Goal: Navigation & Orientation: Find specific page/section

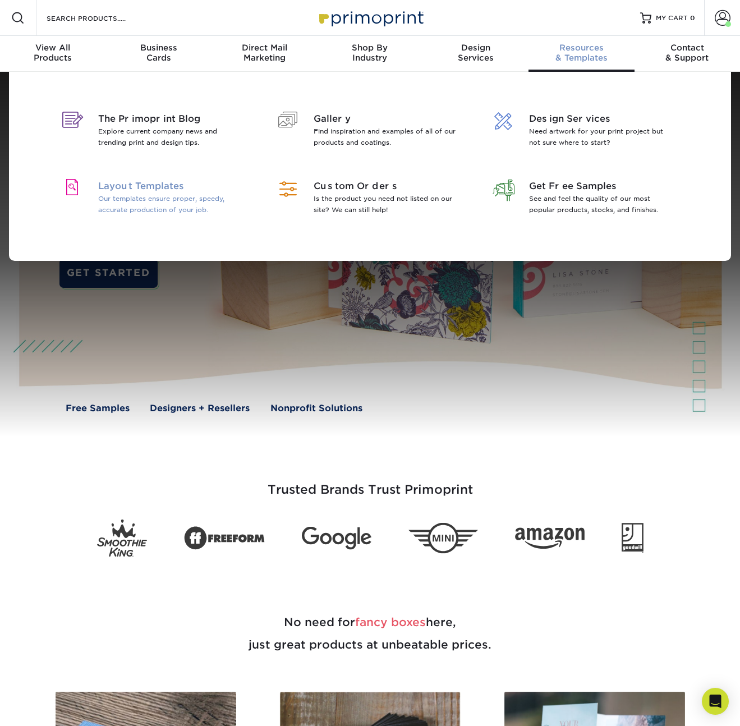
click at [120, 192] on span "Layout Templates" at bounding box center [170, 185] width 145 height 13
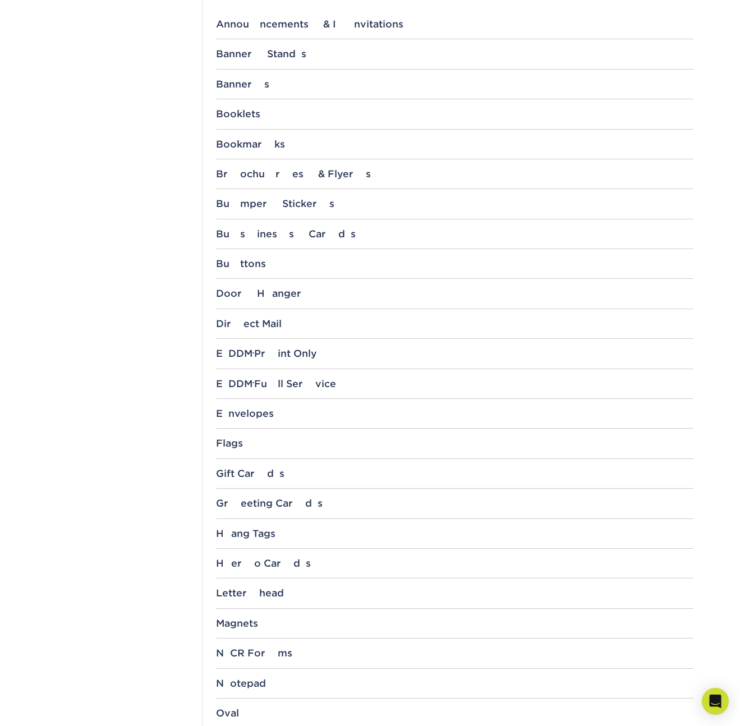
scroll to position [489, 0]
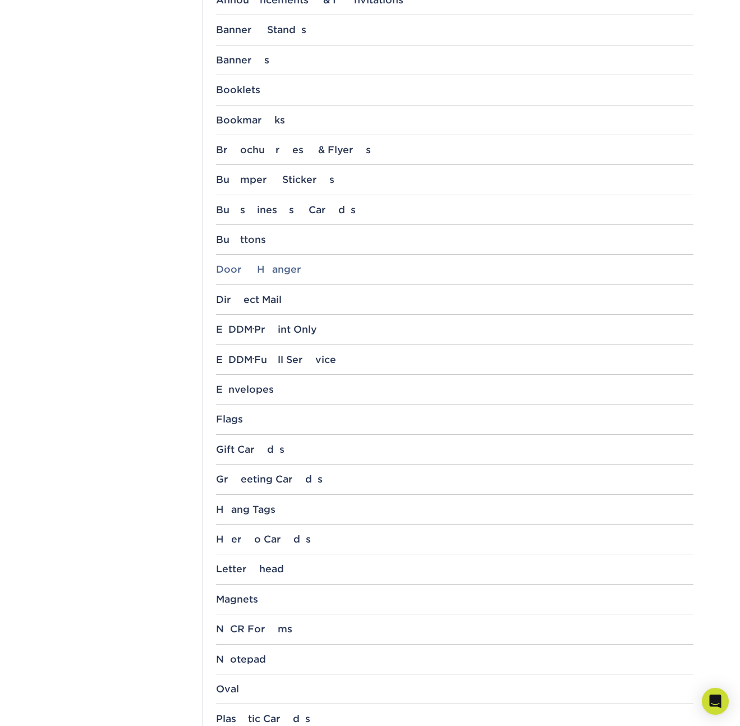
click at [258, 270] on div "Door Hanger" at bounding box center [454, 269] width 477 height 11
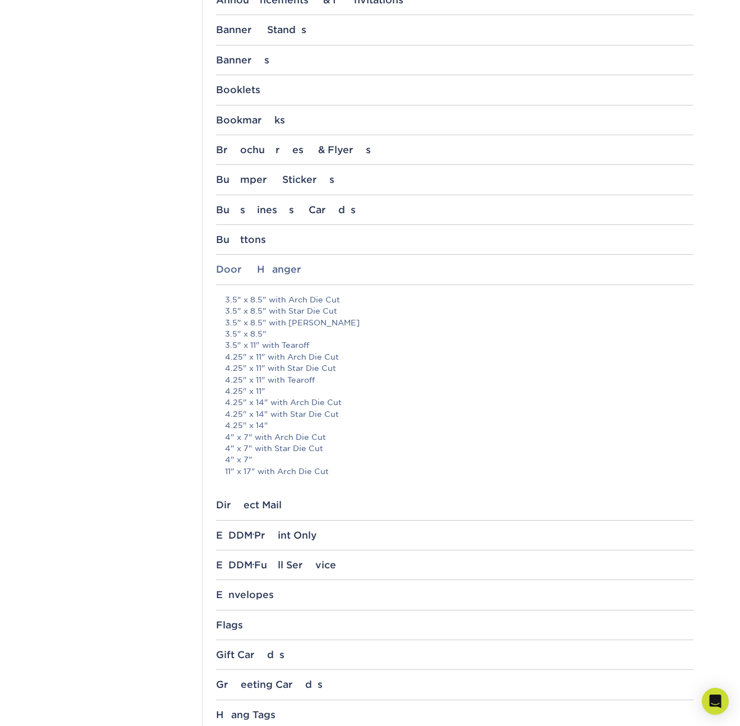
click at [266, 275] on div "Door Hanger" at bounding box center [454, 269] width 477 height 11
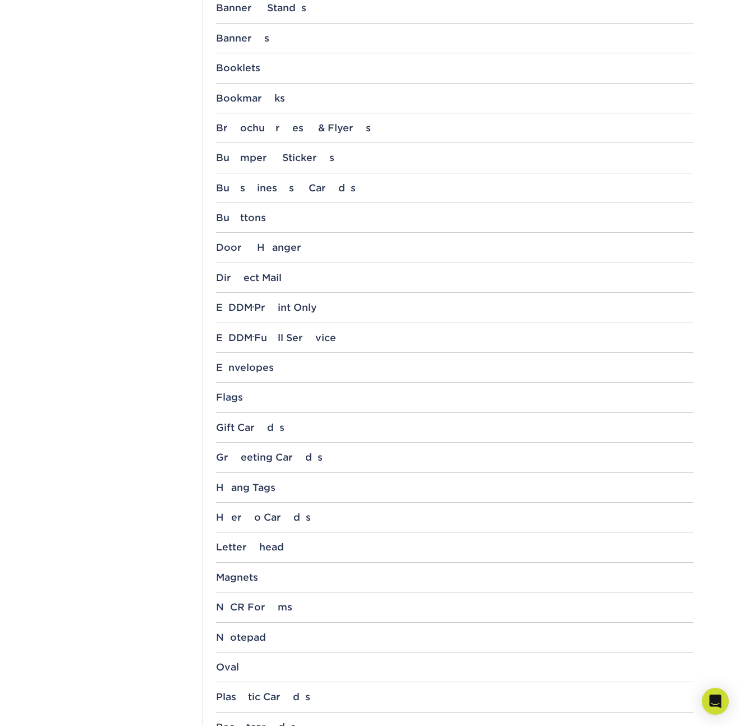
scroll to position [554, 0]
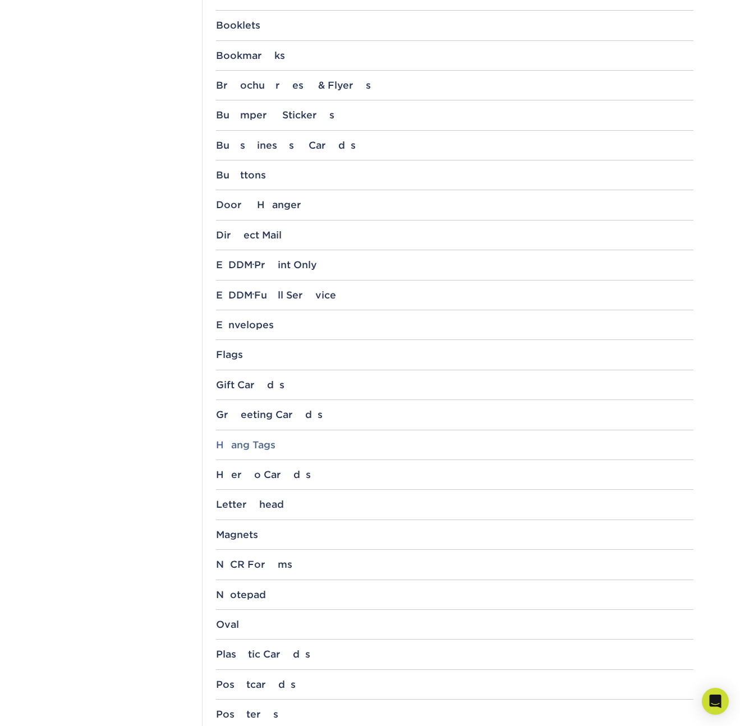
click at [246, 439] on div "Hang Tags" at bounding box center [454, 444] width 477 height 11
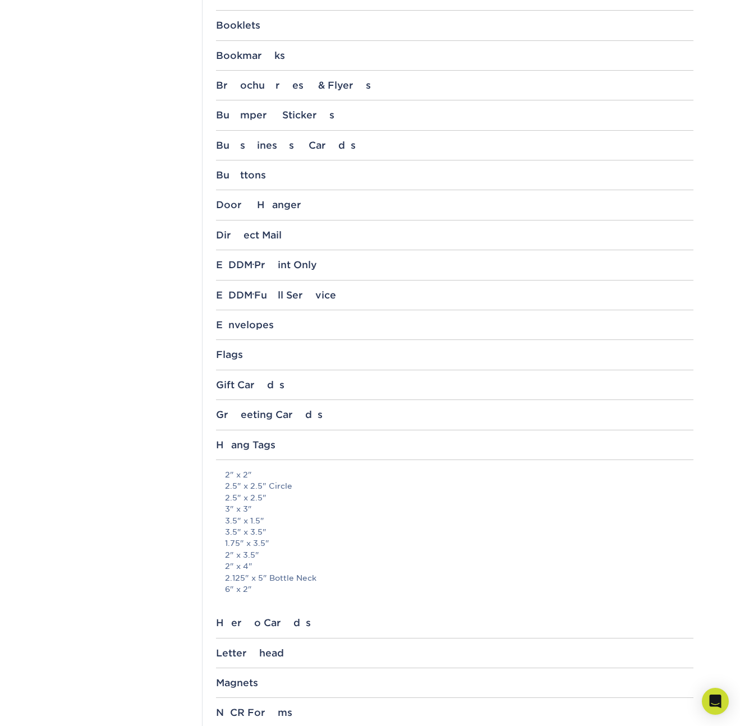
click at [244, 548] on p "2" x 2" 2.5" x 2.5" Circle 2.5" x 2.5" 3" x 3" 3.5" x 1.5" 3.5" x 3.5" 1.75" x …" at bounding box center [459, 532] width 468 height 126
click at [244, 551] on link "2" x 3.5"" at bounding box center [242, 554] width 34 height 9
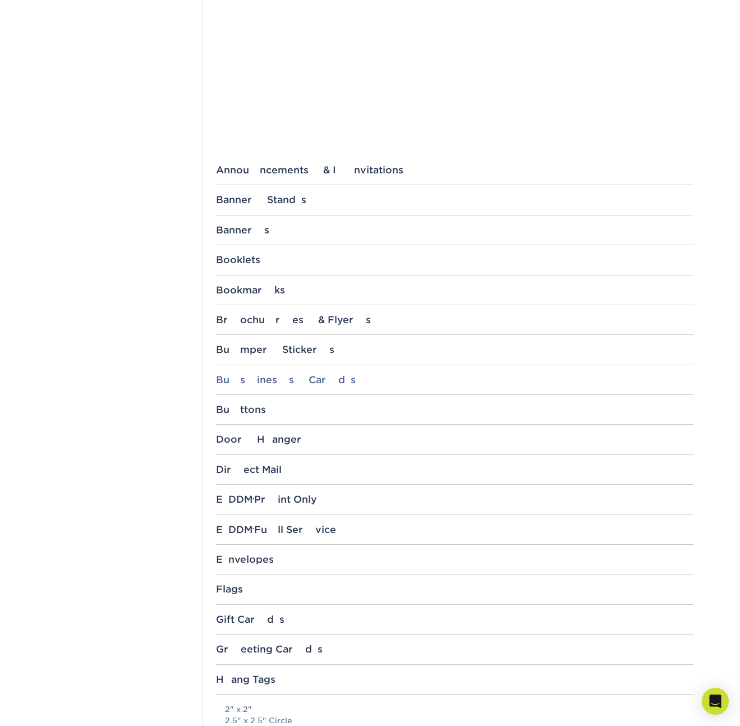
click at [261, 379] on div "Business Cards" at bounding box center [454, 379] width 477 height 11
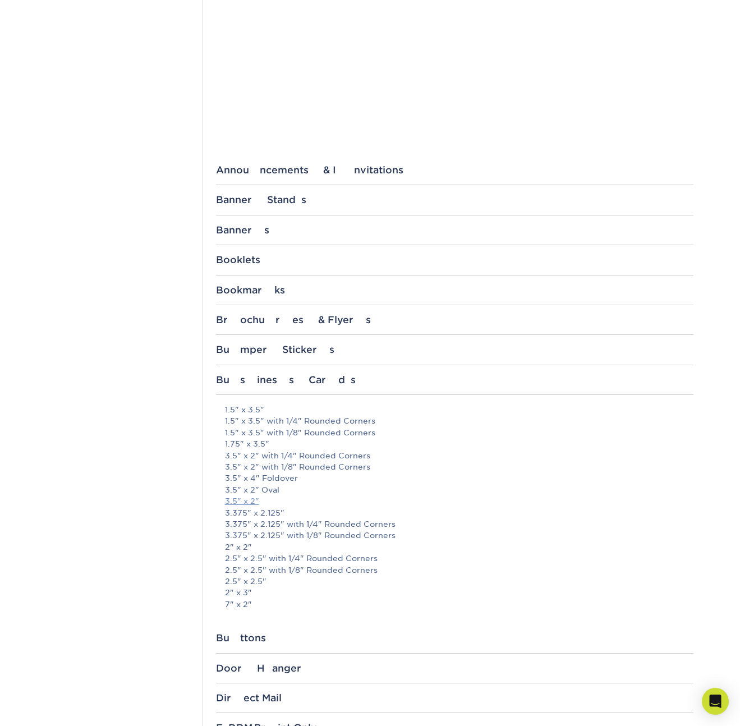
click at [249, 502] on link "3.5" x 2"" at bounding box center [242, 500] width 34 height 9
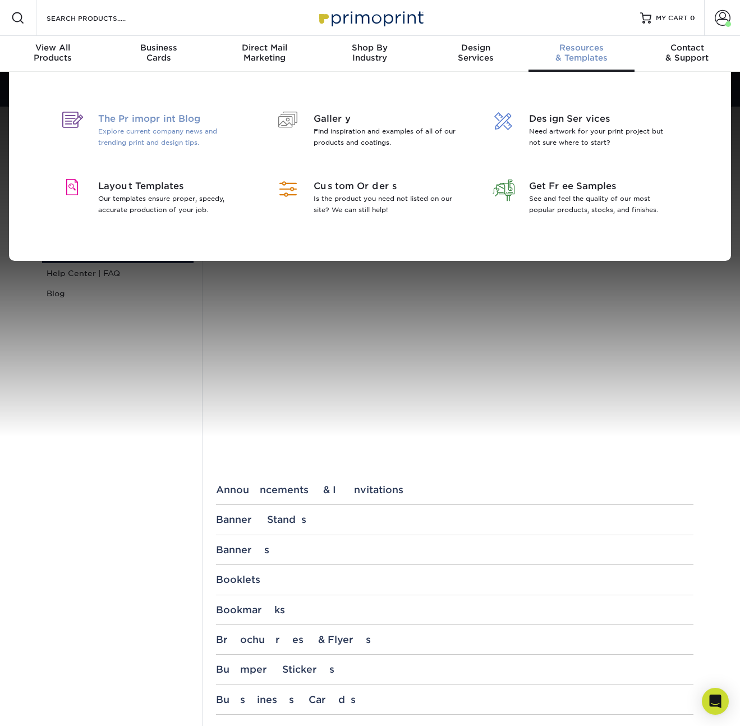
click at [211, 121] on span "The Primoprint Blog" at bounding box center [170, 118] width 145 height 13
